Goal: Information Seeking & Learning: Learn about a topic

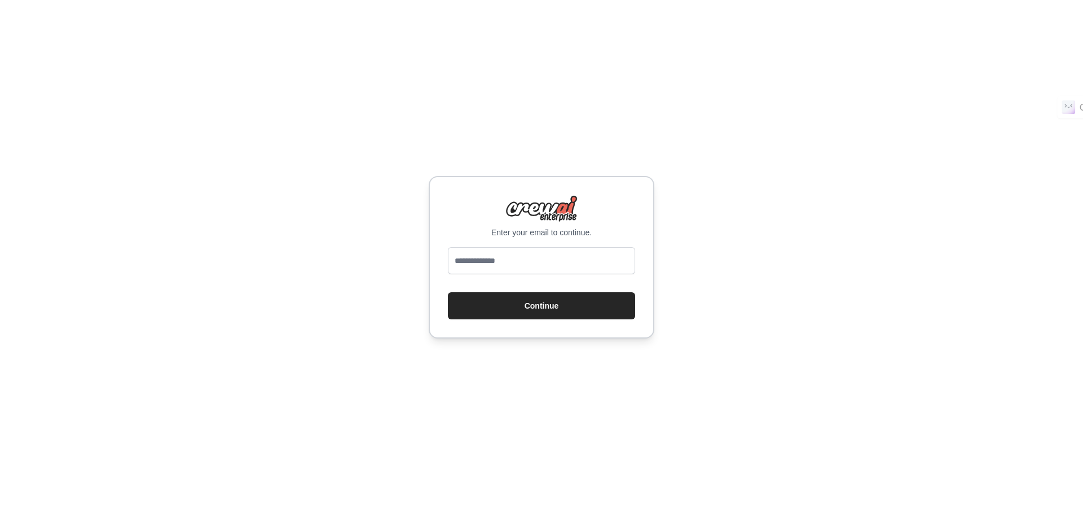
click at [477, 262] on input "email" at bounding box center [541, 260] width 187 height 27
click at [517, 257] on input "email" at bounding box center [541, 260] width 187 height 27
type input "**********"
click at [556, 303] on button "Continue" at bounding box center [541, 305] width 187 height 27
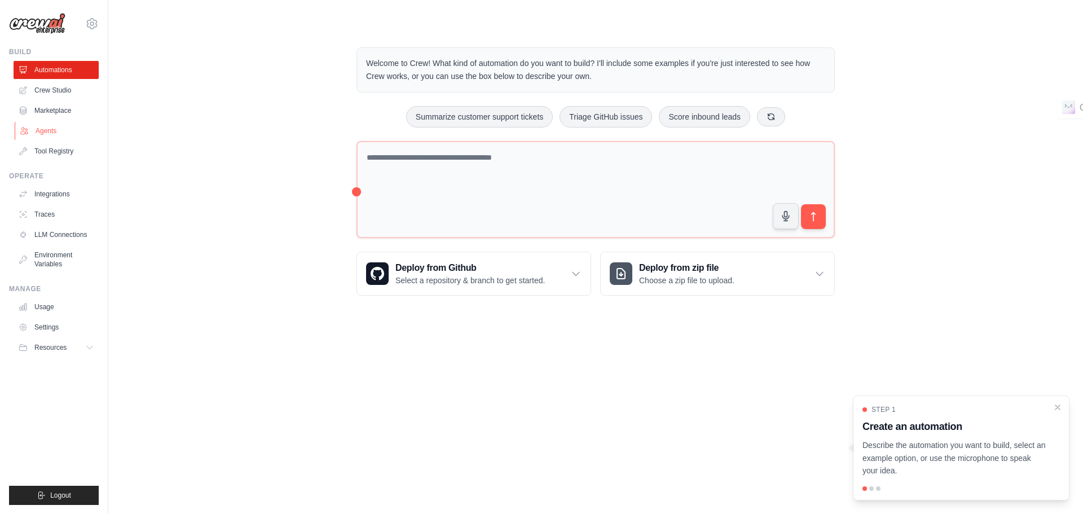
click at [37, 134] on link "Agents" at bounding box center [57, 131] width 85 height 18
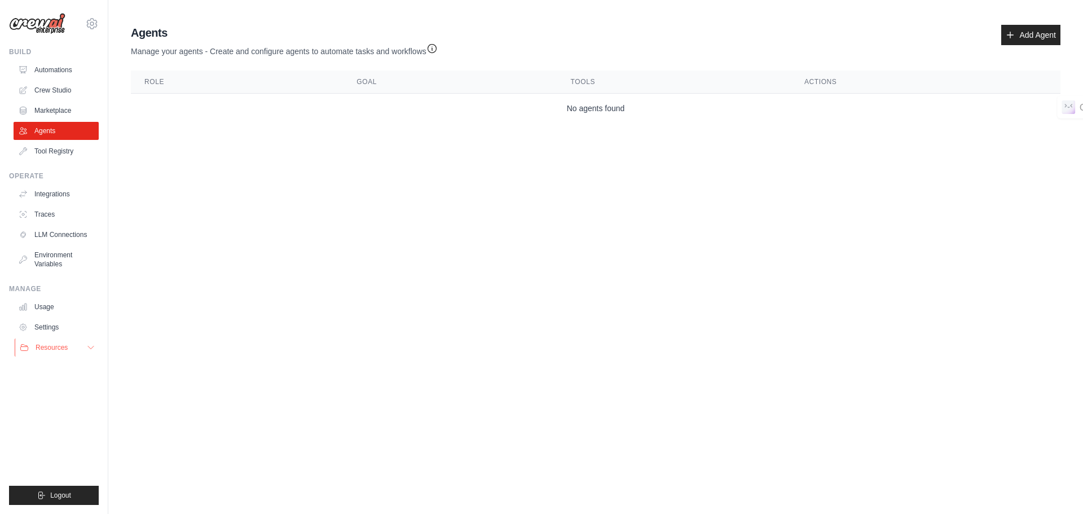
click at [64, 348] on span "Resources" at bounding box center [52, 347] width 32 height 9
click at [65, 363] on span "Documentation" at bounding box center [63, 366] width 46 height 9
